Goal: Information Seeking & Learning: Learn about a topic

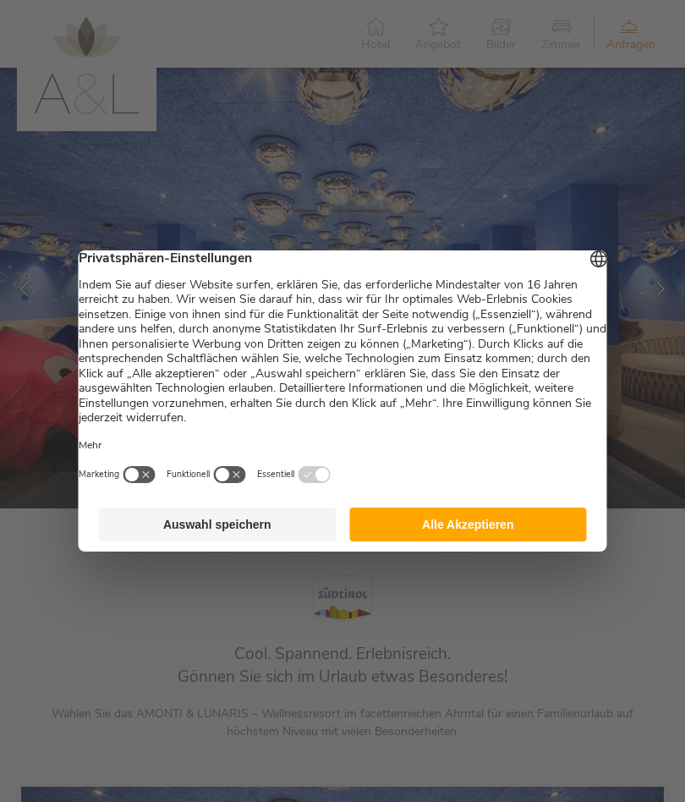
click at [510, 525] on button "Alle Akzeptieren" at bounding box center [468, 525] width 238 height 34
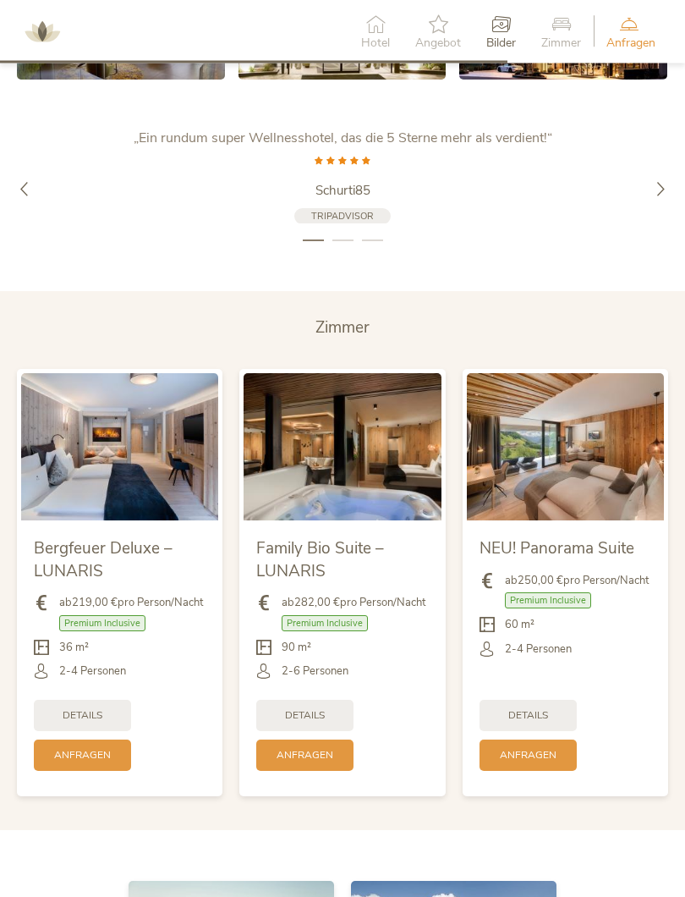
scroll to position [2978, 0]
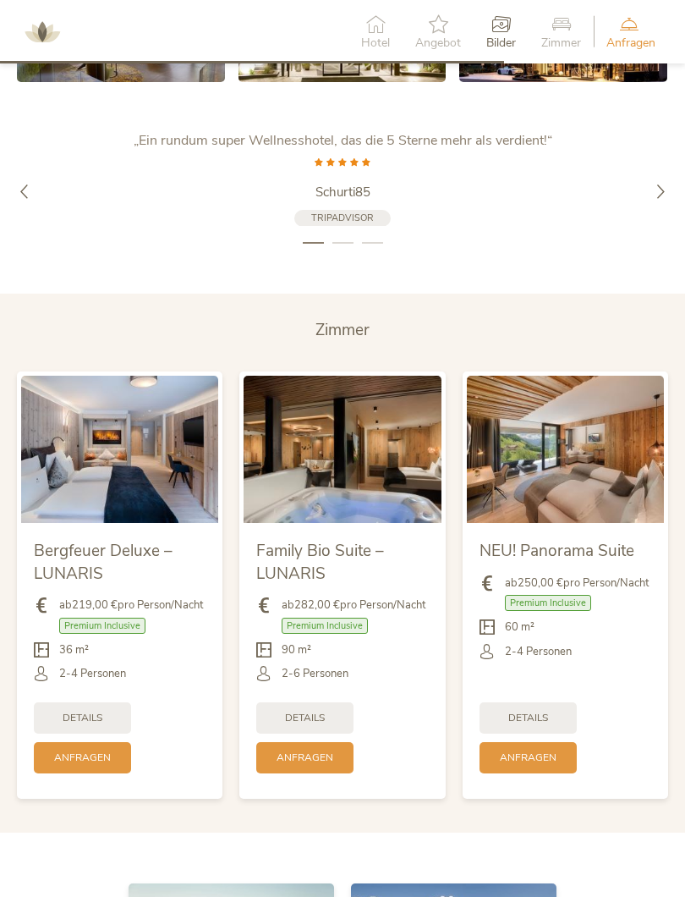
click at [382, 550] on div "Family Bio Suite – LUNARIS" at bounding box center [342, 560] width 172 height 49
click at [385, 608] on span "ab 282,00 € pro Person/Nacht" at bounding box center [354, 604] width 144 height 15
click at [349, 570] on div "Family Bio Suite – LUNARIS" at bounding box center [342, 560] width 172 height 49
click at [325, 713] on span "Details" at bounding box center [305, 718] width 40 height 14
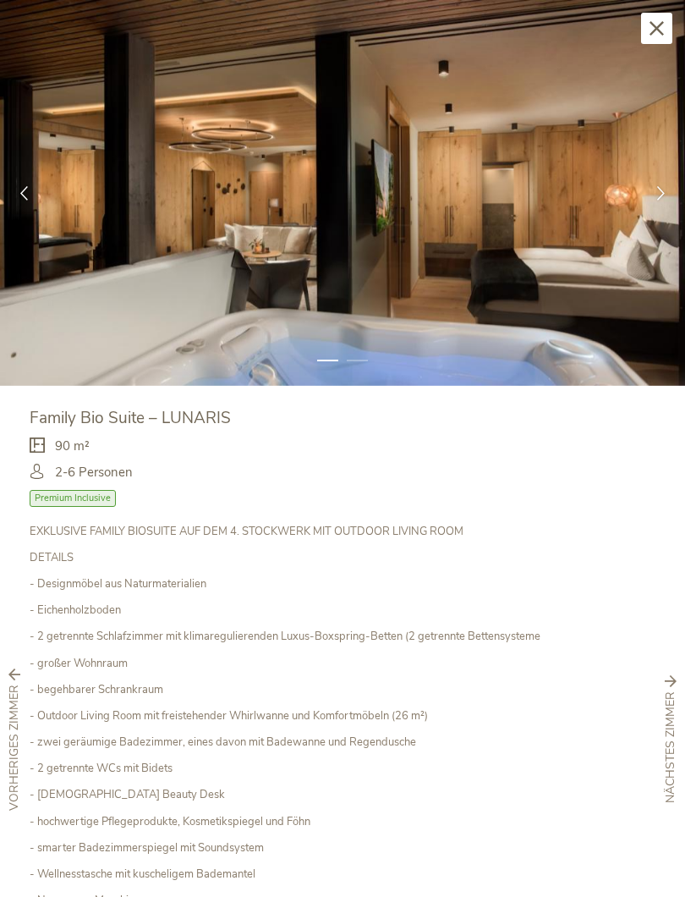
scroll to position [0, 0]
click at [89, 498] on span "Premium Inclusive" at bounding box center [73, 498] width 86 height 16
click at [105, 492] on span "Premium Inclusive" at bounding box center [73, 498] width 86 height 16
click at [662, 196] on icon at bounding box center [661, 192] width 14 height 14
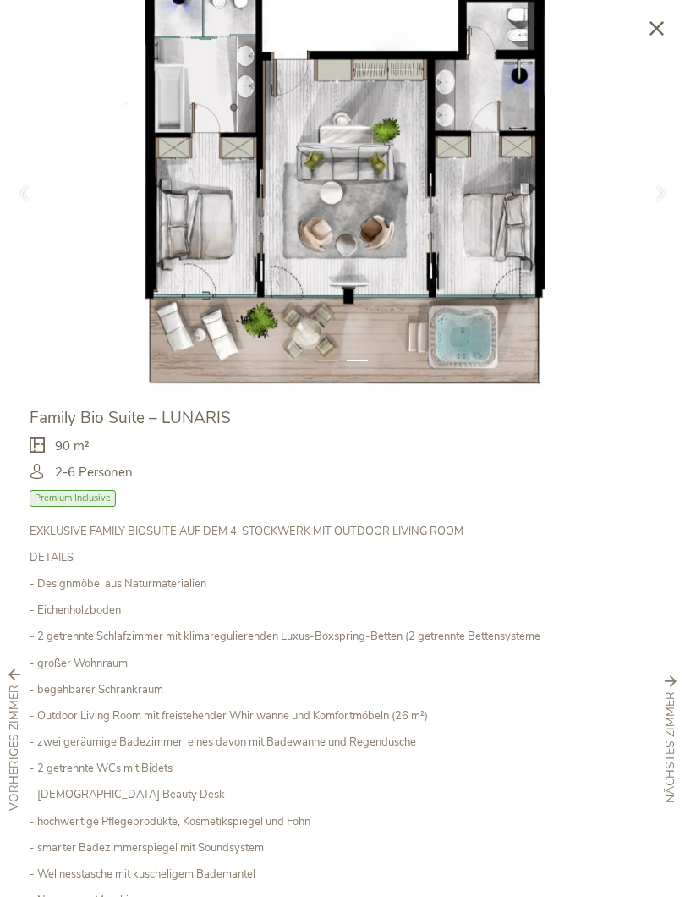
click at [659, 32] on icon at bounding box center [657, 28] width 14 height 14
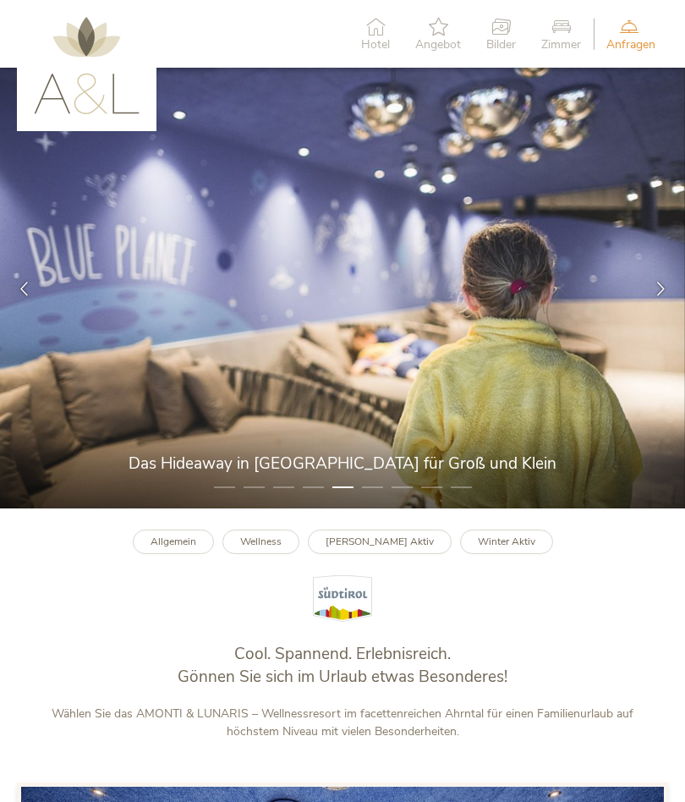
click at [196, 536] on b "Allgemein" at bounding box center [174, 542] width 46 height 14
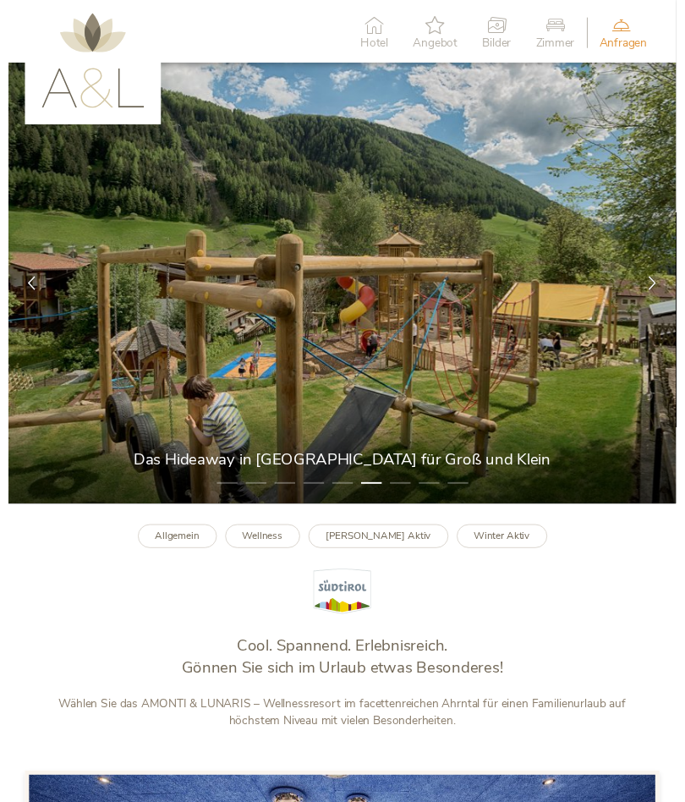
scroll to position [5, 0]
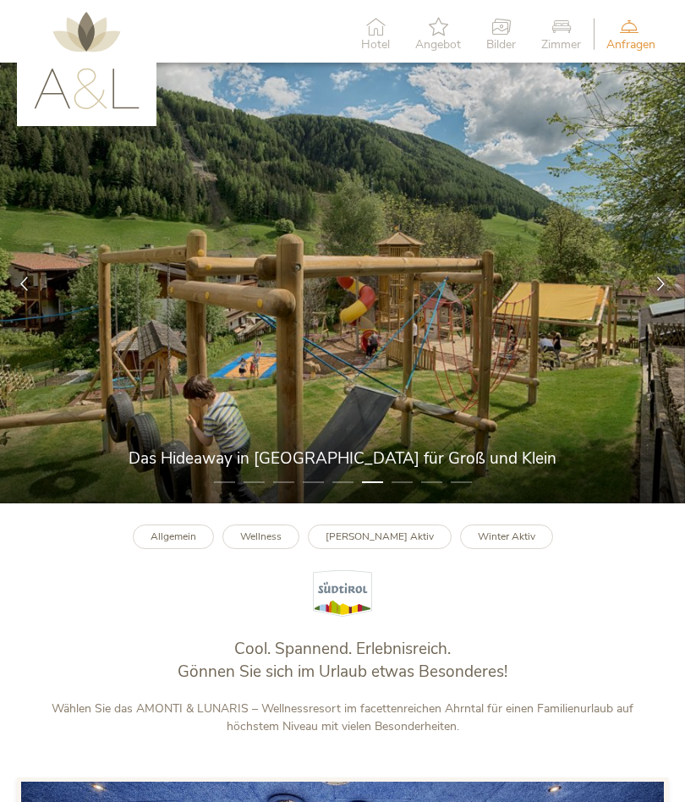
click at [612, 432] on img at bounding box center [342, 283] width 685 height 441
click at [655, 279] on icon at bounding box center [661, 283] width 14 height 14
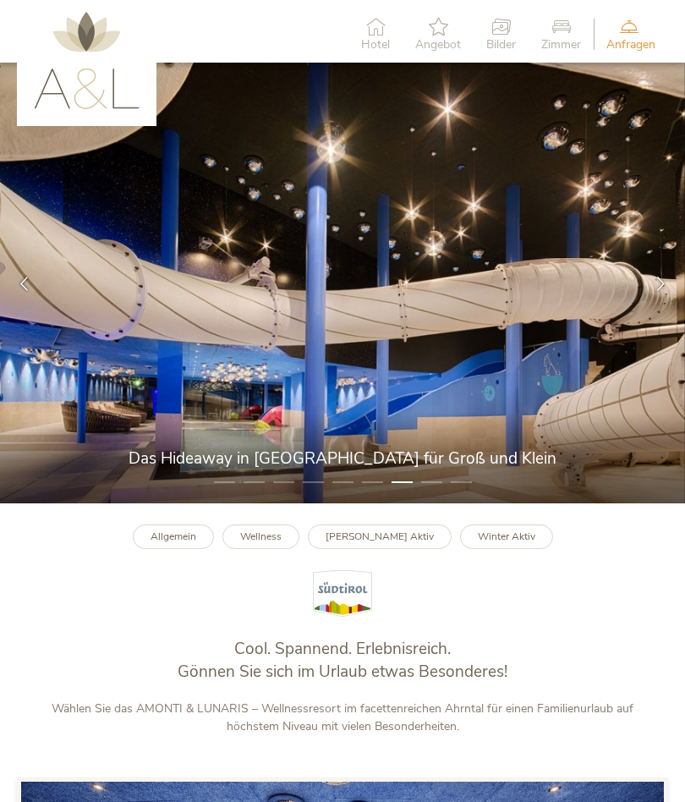
click at [667, 281] on icon at bounding box center [661, 283] width 14 height 14
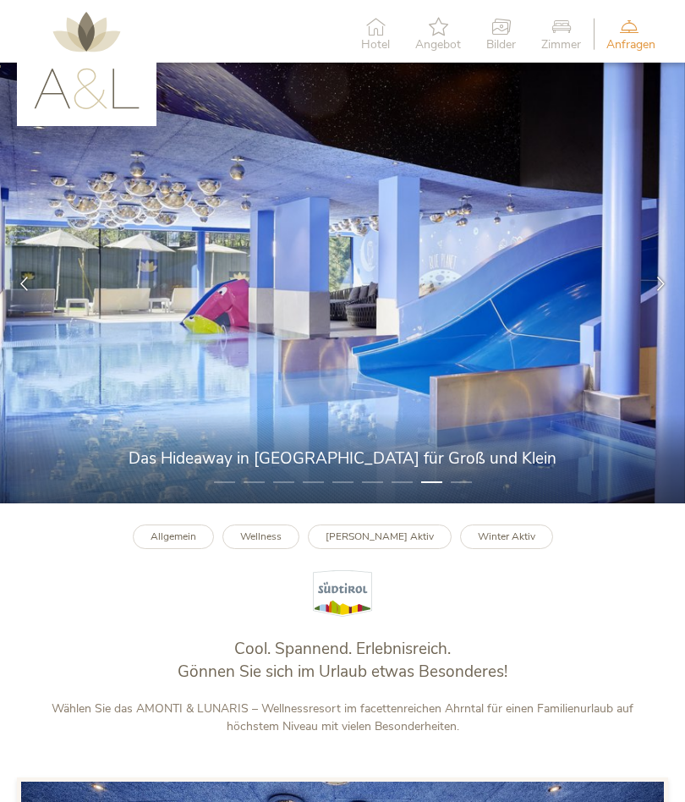
click at [661, 282] on icon at bounding box center [661, 283] width 14 height 14
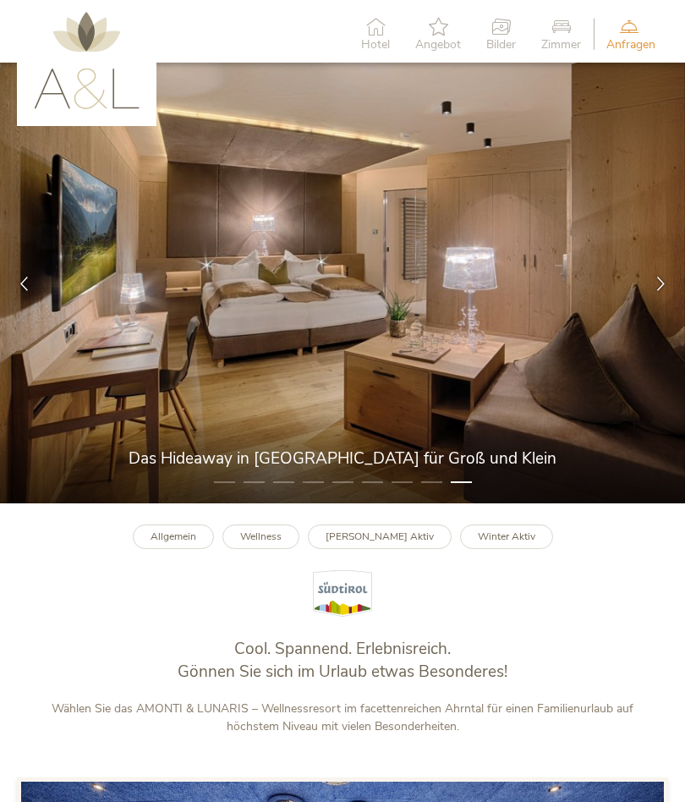
click at [665, 277] on icon at bounding box center [661, 283] width 14 height 14
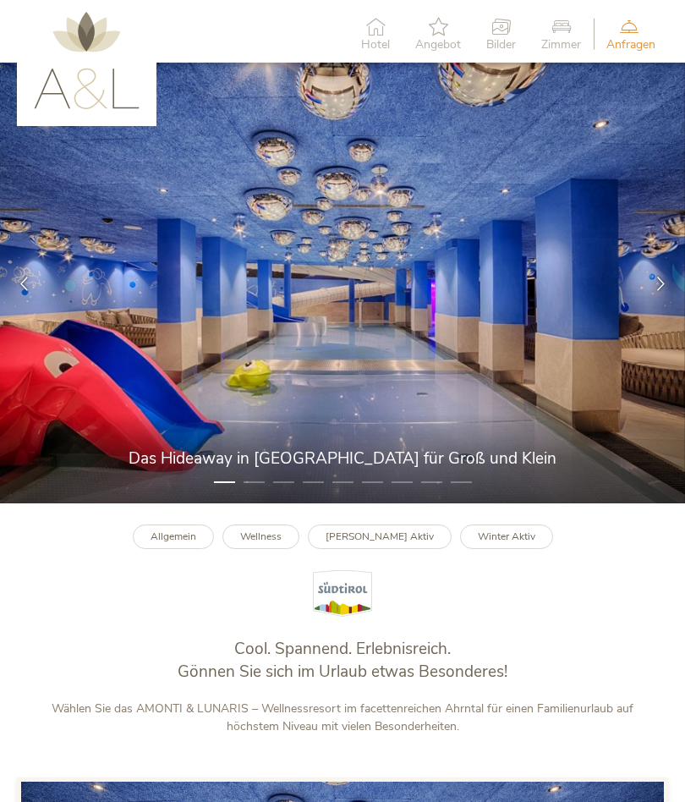
click at [675, 279] on div at bounding box center [661, 283] width 48 height 48
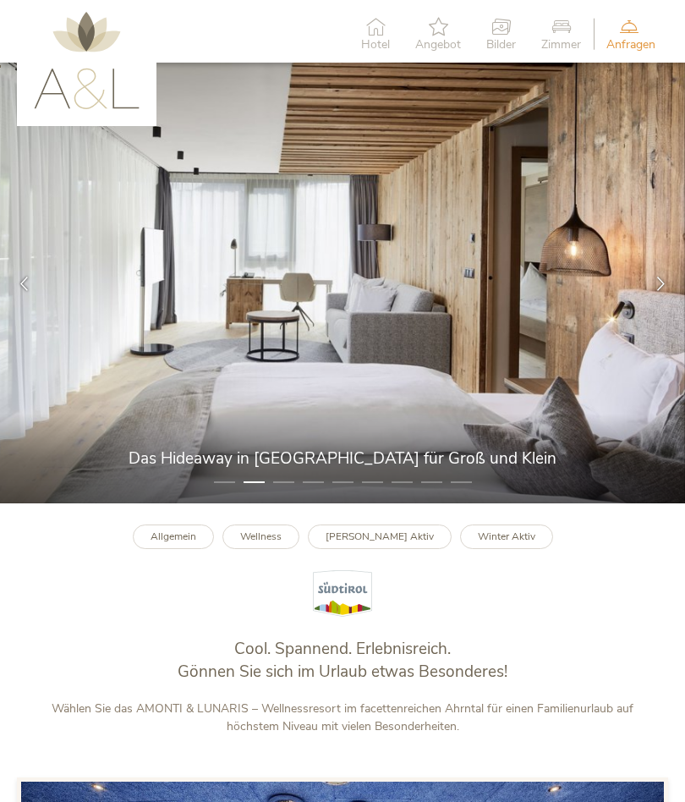
click at [678, 281] on div at bounding box center [661, 283] width 48 height 48
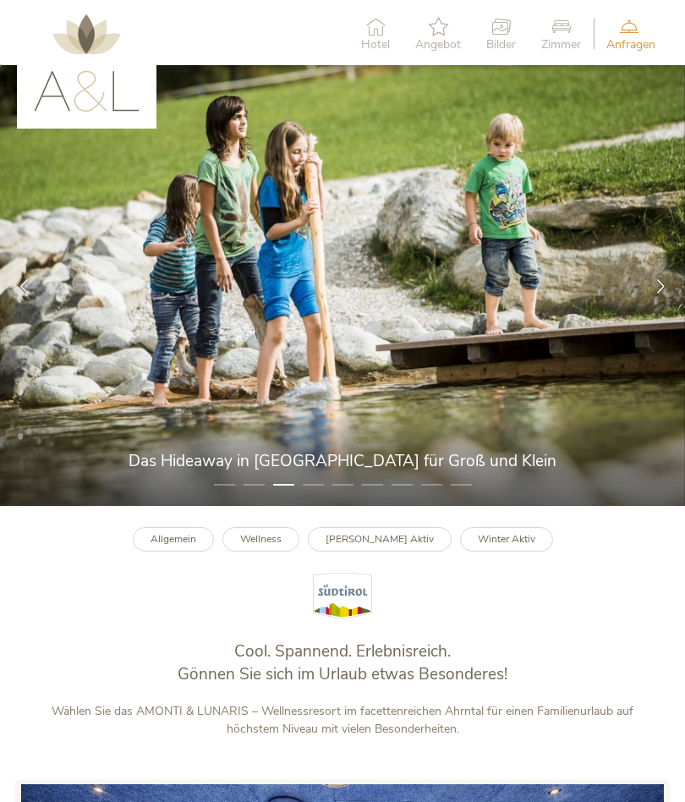
scroll to position [0, 0]
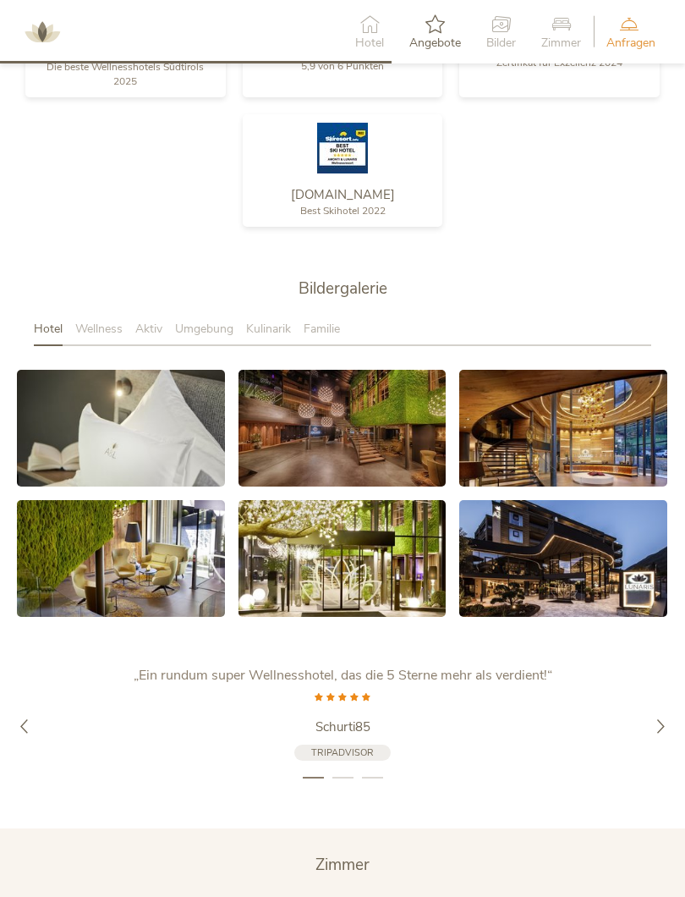
scroll to position [2466, 0]
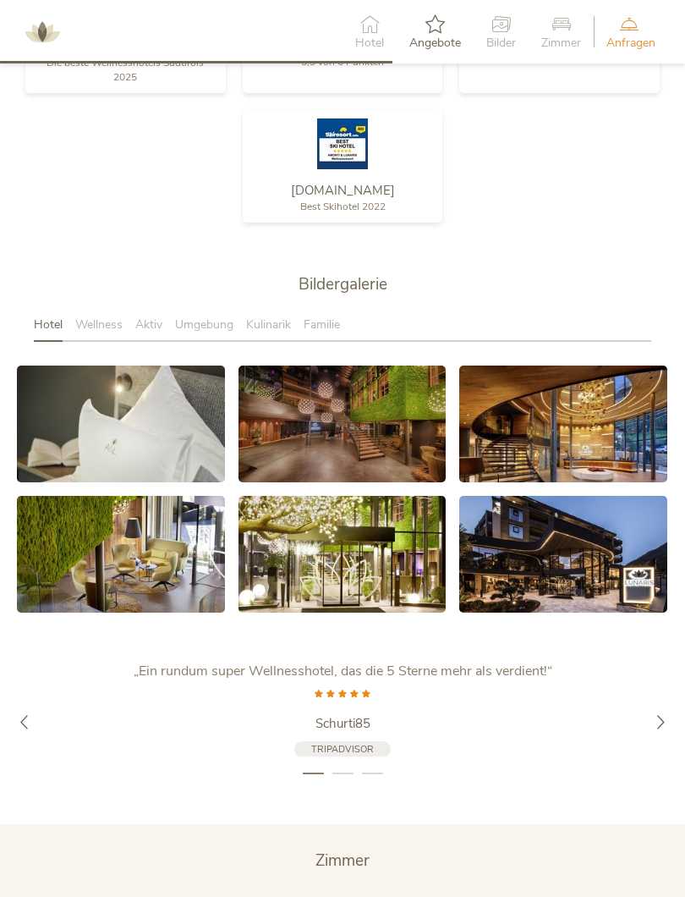
click at [653, 707] on div at bounding box center [661, 722] width 48 height 48
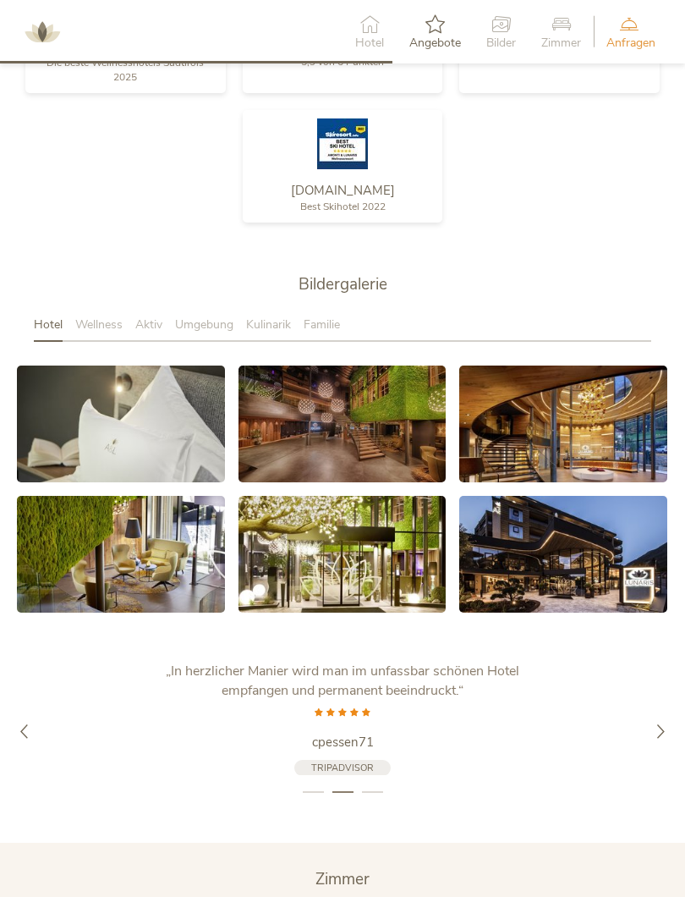
click at [664, 707] on div at bounding box center [661, 731] width 48 height 48
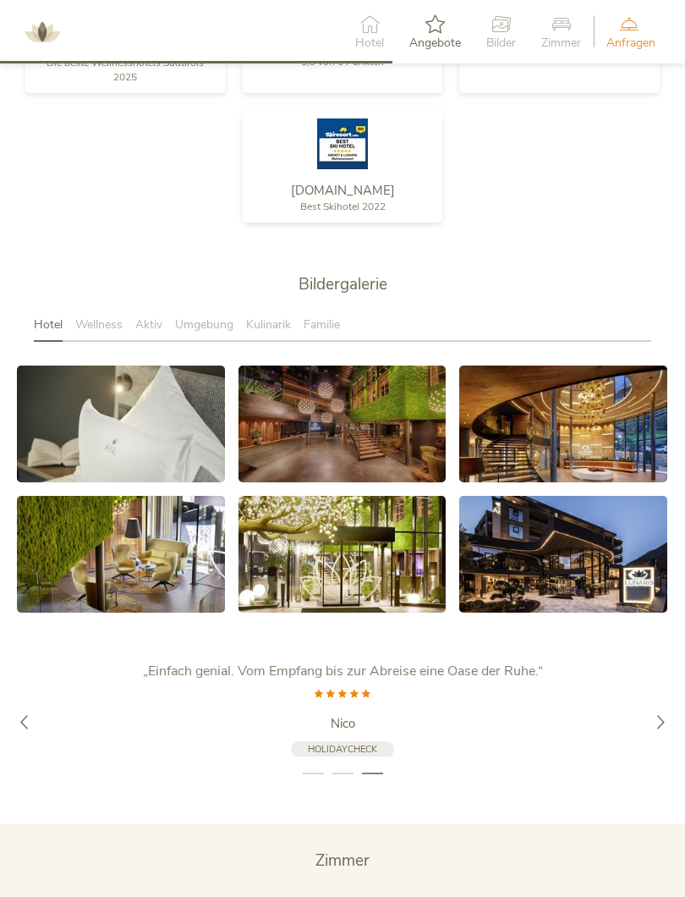
click at [657, 715] on icon at bounding box center [661, 722] width 14 height 14
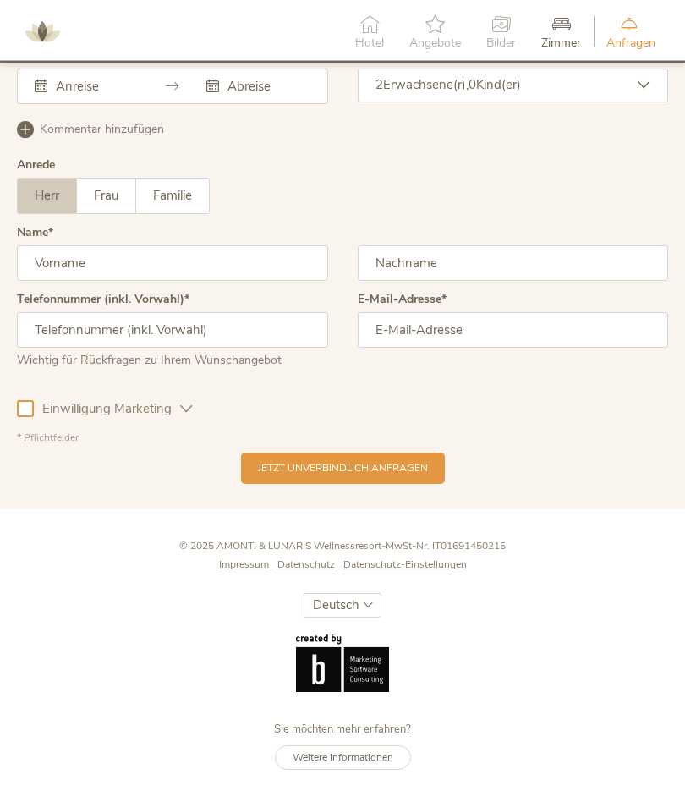
scroll to position [4390, 0]
